Goal: Check status: Check status

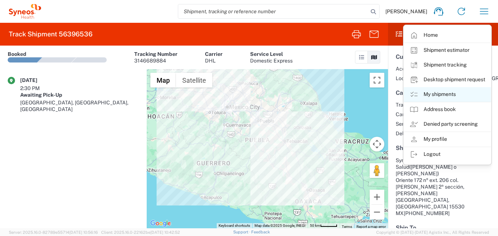
click at [447, 93] on link "My shipments" at bounding box center [447, 94] width 87 height 15
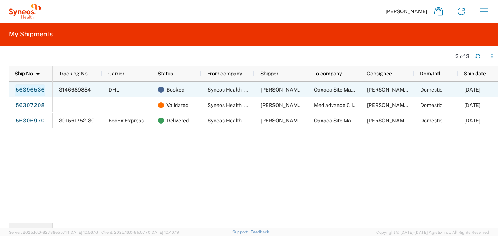
click at [20, 89] on link "56396536" at bounding box center [30, 90] width 30 height 12
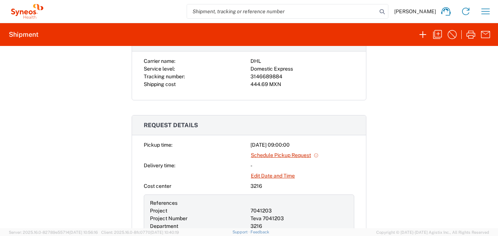
scroll to position [147, 0]
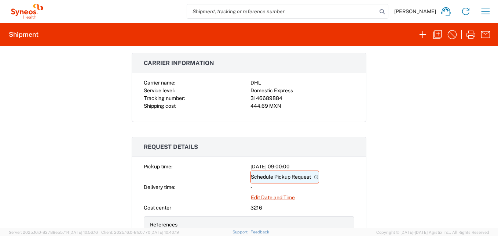
click at [271, 180] on link "Schedule Pickup Request" at bounding box center [285, 176] width 69 height 13
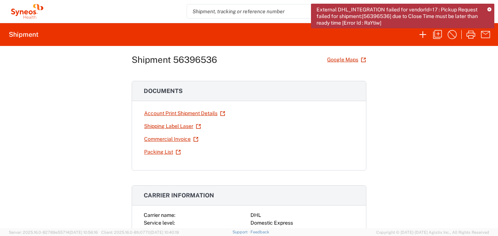
scroll to position [0, 0]
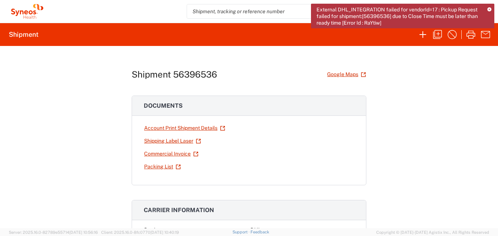
click at [489, 11] on icon at bounding box center [490, 10] width 4 height 4
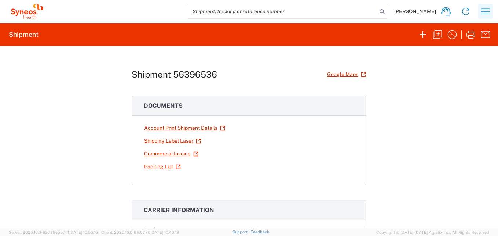
click at [484, 13] on icon "button" at bounding box center [486, 12] width 12 height 12
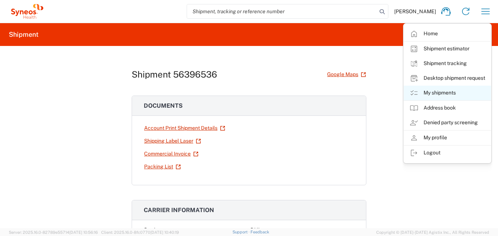
click at [440, 92] on link "My shipments" at bounding box center [447, 93] width 87 height 15
